Goal: Find specific page/section: Find specific page/section

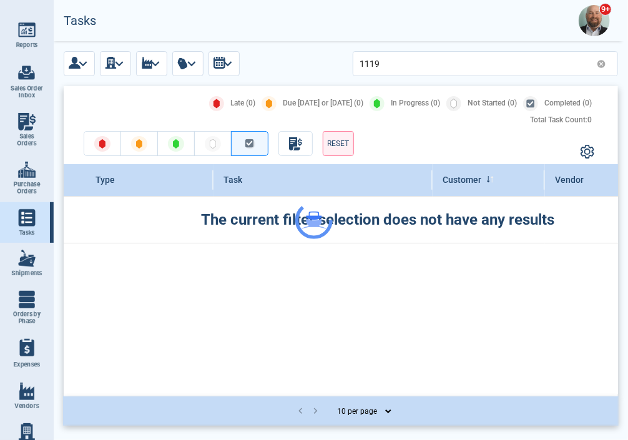
click at [27, 264] on img at bounding box center [26, 258] width 17 height 17
select select "50"
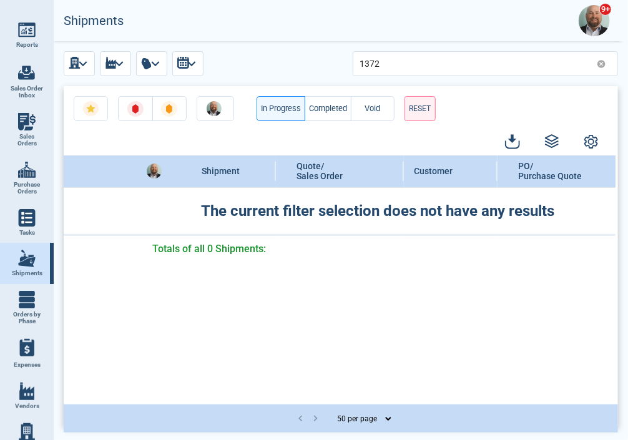
click at [600, 64] on icon at bounding box center [601, 63] width 9 height 9
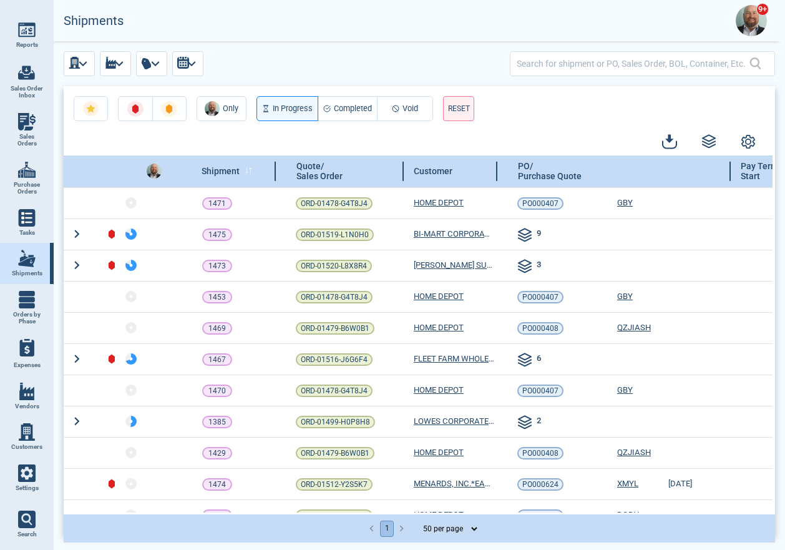
click at [246, 172] on icon at bounding box center [247, 172] width 2 height 1
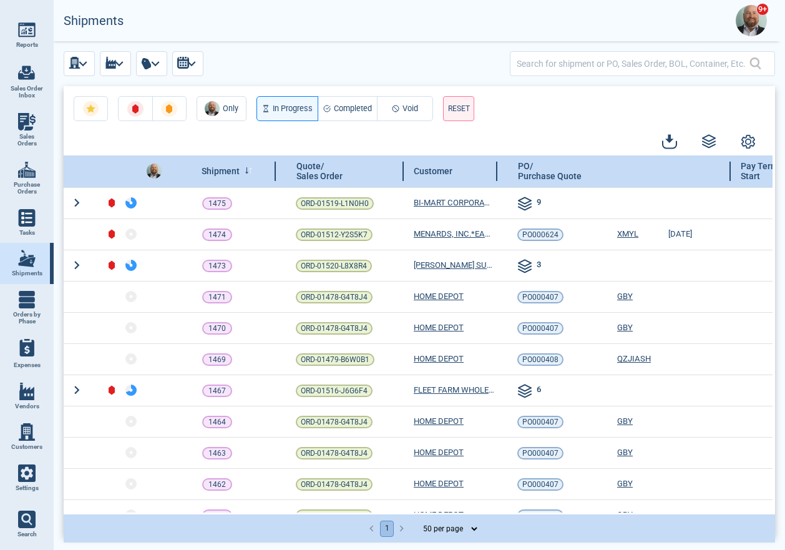
click at [246, 172] on icon at bounding box center [247, 172] width 2 height 1
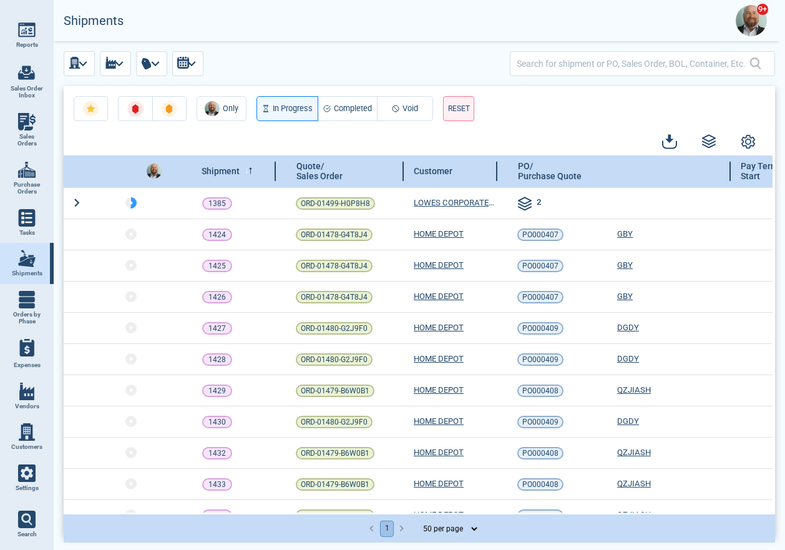
click at [246, 172] on icon at bounding box center [247, 172] width 2 height 1
